Goal: Task Accomplishment & Management: Complete application form

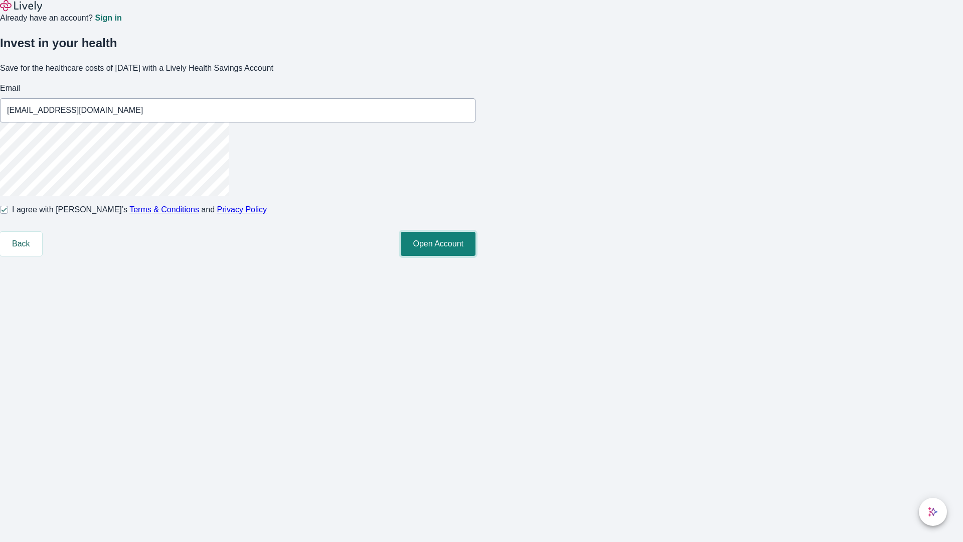
click at [476, 256] on button "Open Account" at bounding box center [438, 244] width 75 height 24
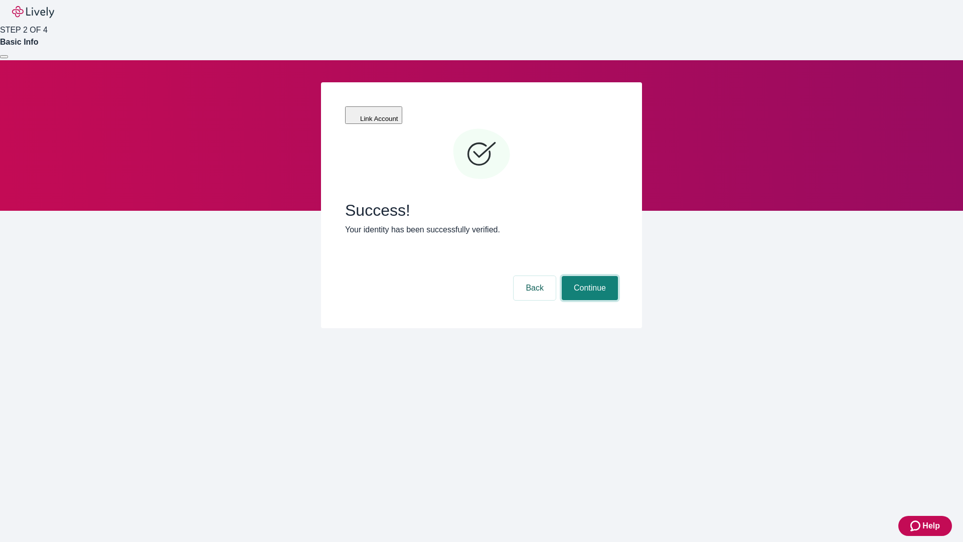
click at [588, 276] on button "Continue" at bounding box center [590, 288] width 56 height 24
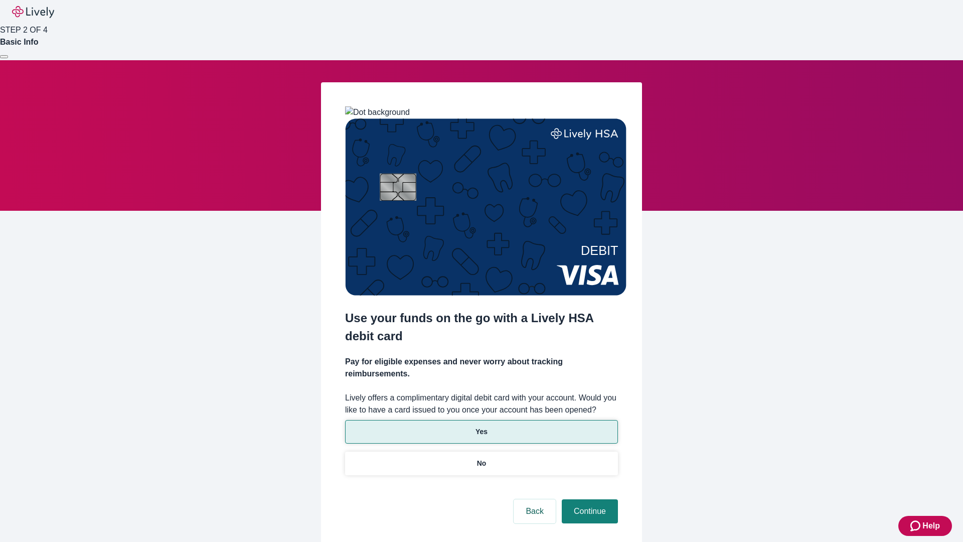
click at [481, 426] on p "Yes" at bounding box center [482, 431] width 12 height 11
click at [588, 499] on button "Continue" at bounding box center [590, 511] width 56 height 24
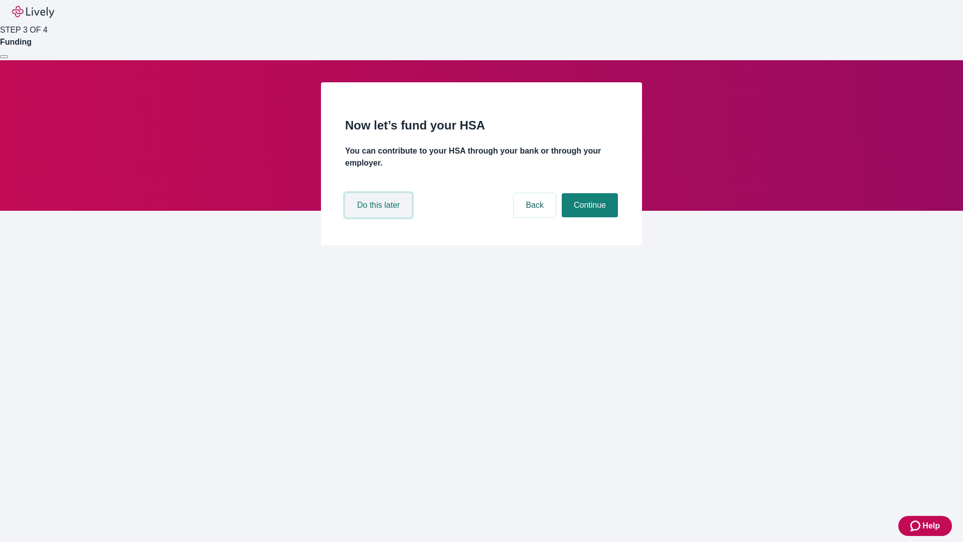
click at [380, 217] on button "Do this later" at bounding box center [378, 205] width 67 height 24
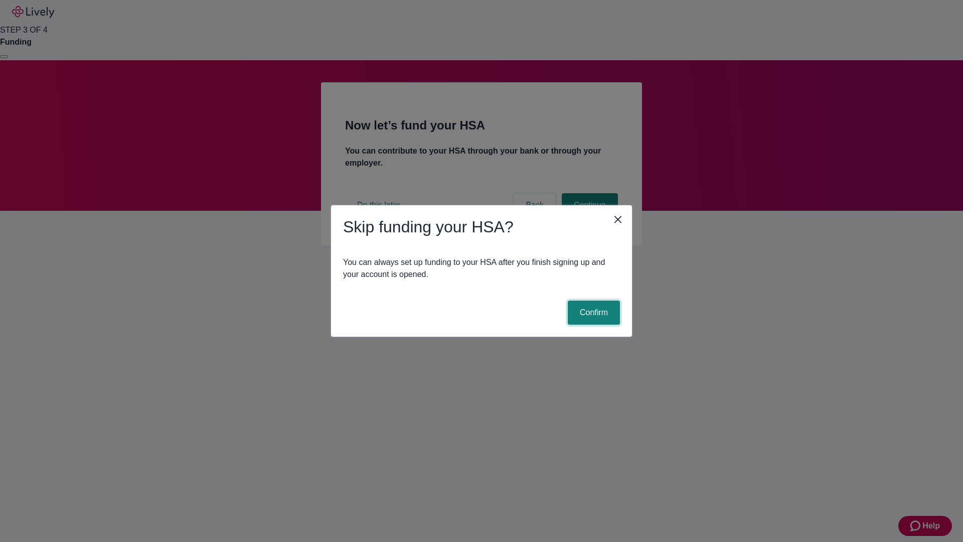
click at [592, 313] on button "Confirm" at bounding box center [594, 312] width 52 height 24
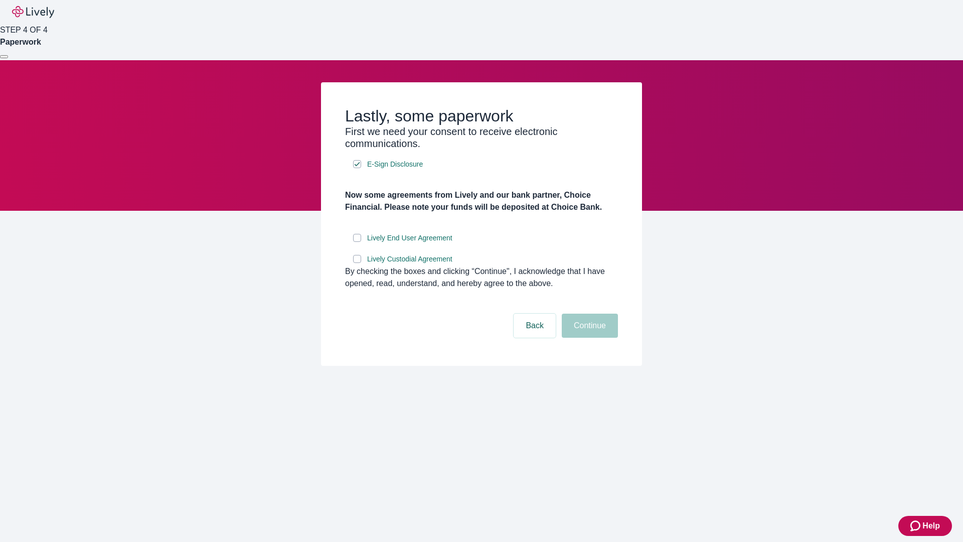
click at [357, 242] on input "Lively End User Agreement" at bounding box center [357, 238] width 8 height 8
checkbox input "true"
click at [357, 263] on input "Lively Custodial Agreement" at bounding box center [357, 259] width 8 height 8
checkbox input "true"
click at [588, 338] on button "Continue" at bounding box center [590, 326] width 56 height 24
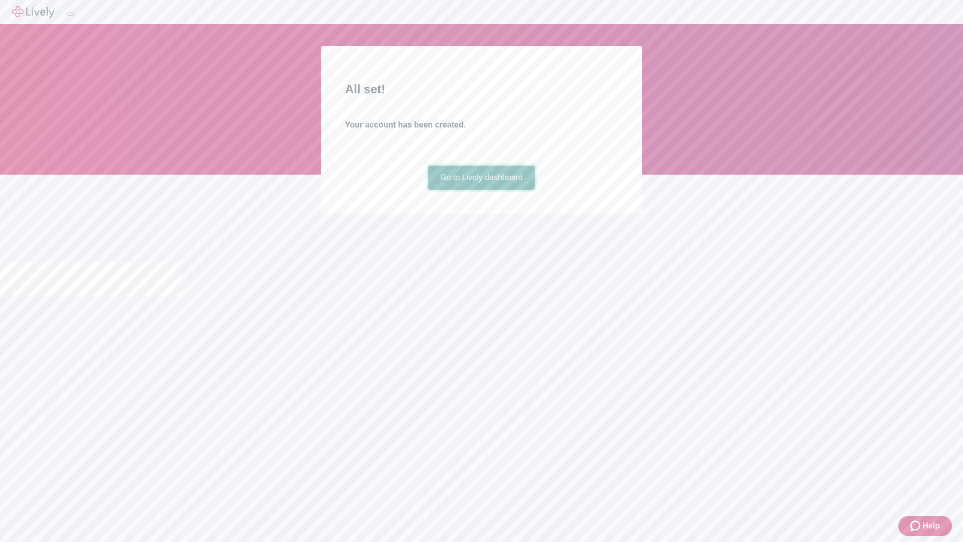
click at [481, 190] on link "Go to Lively dashboard" at bounding box center [481, 178] width 107 height 24
